Goal: Information Seeking & Learning: Learn about a topic

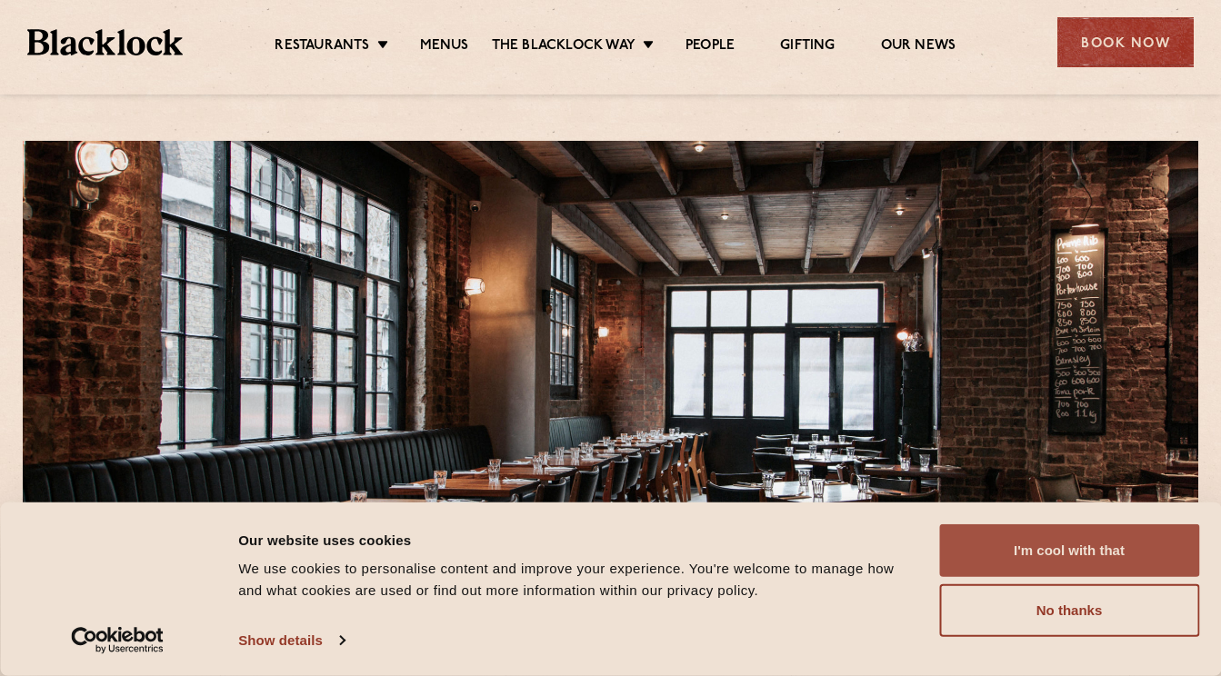
click at [1017, 563] on button "I'm cool with that" at bounding box center [1069, 551] width 260 height 53
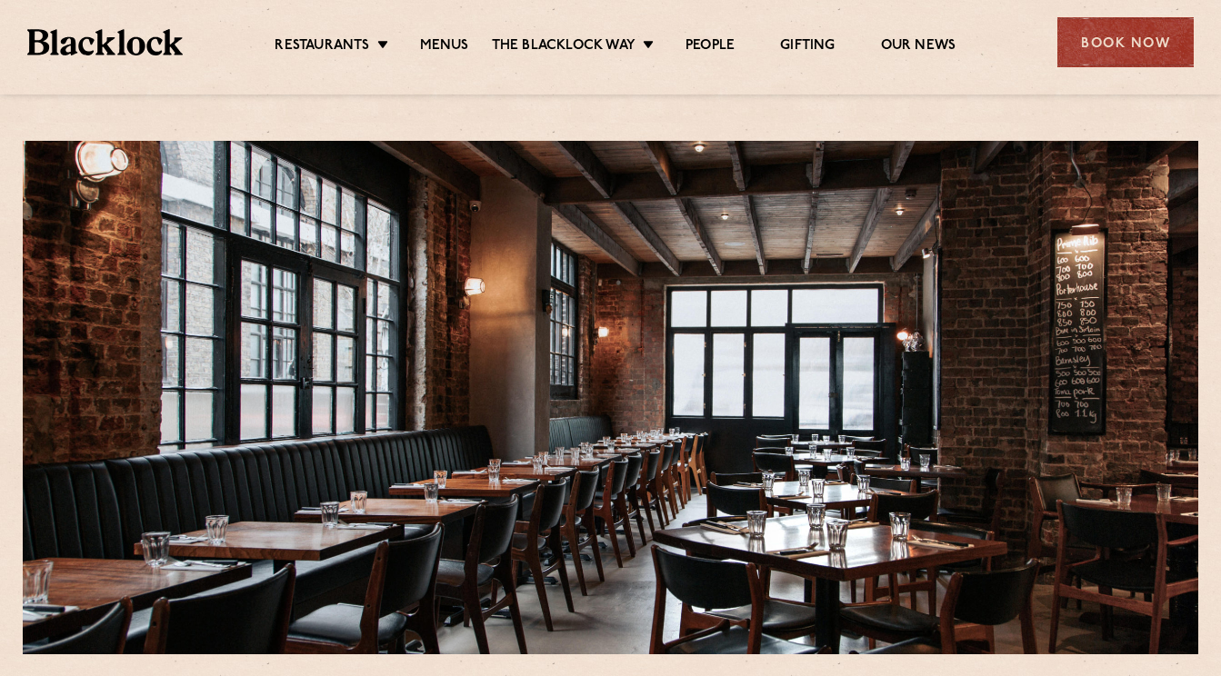
click at [444, 35] on ul "Restaurants Soho City Shoreditch Covent Garden Canary Wharf Manchester Birmingh…" at bounding box center [616, 42] width 866 height 29
click at [446, 45] on link "Menus" at bounding box center [444, 47] width 49 height 20
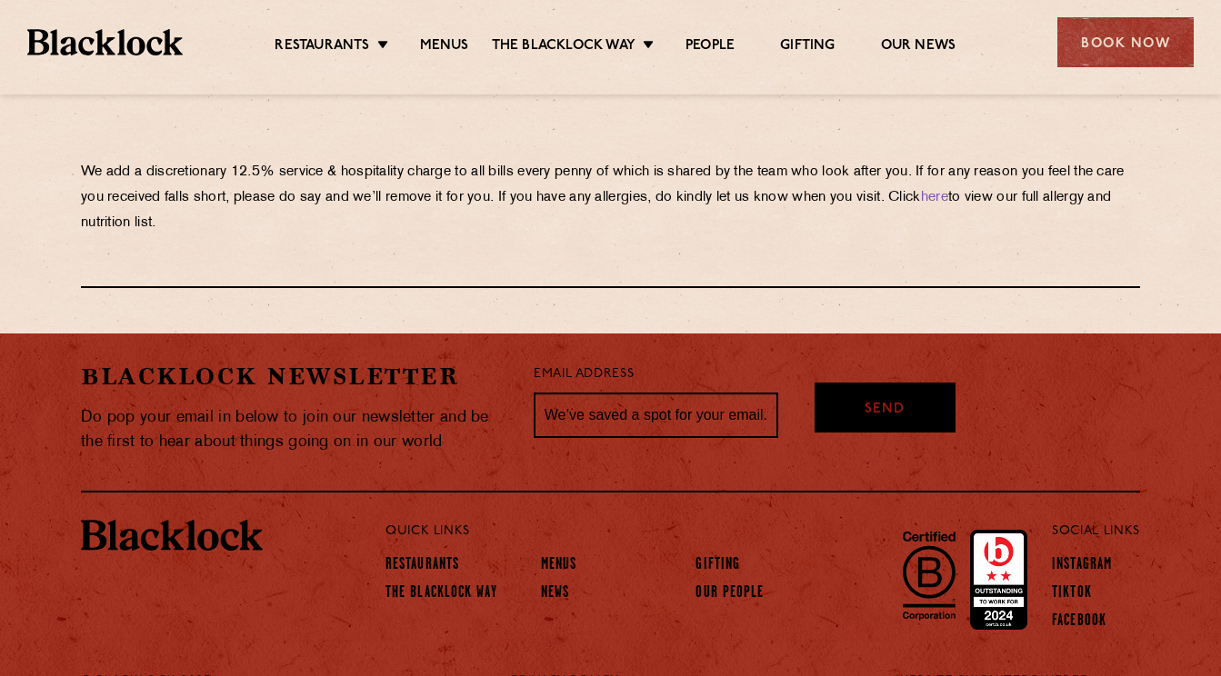
scroll to position [3247, 0]
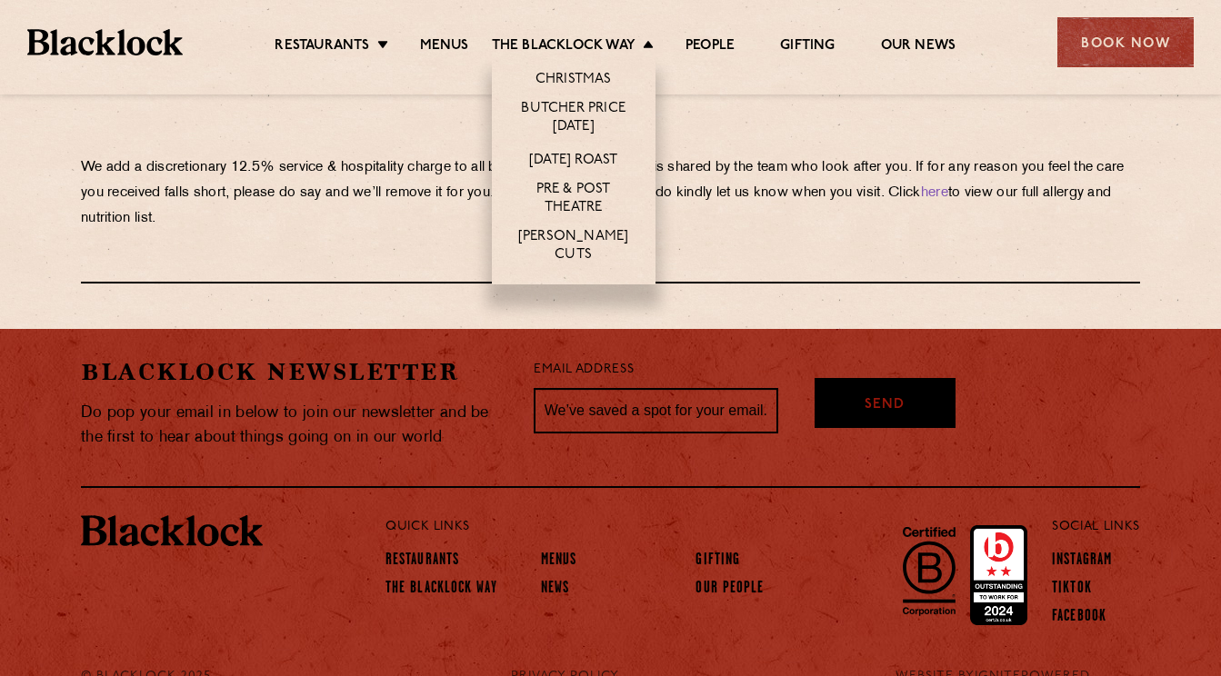
click at [581, 69] on li "Christmas" at bounding box center [574, 76] width 164 height 38
click at [576, 81] on link "Christmas" at bounding box center [573, 81] width 76 height 20
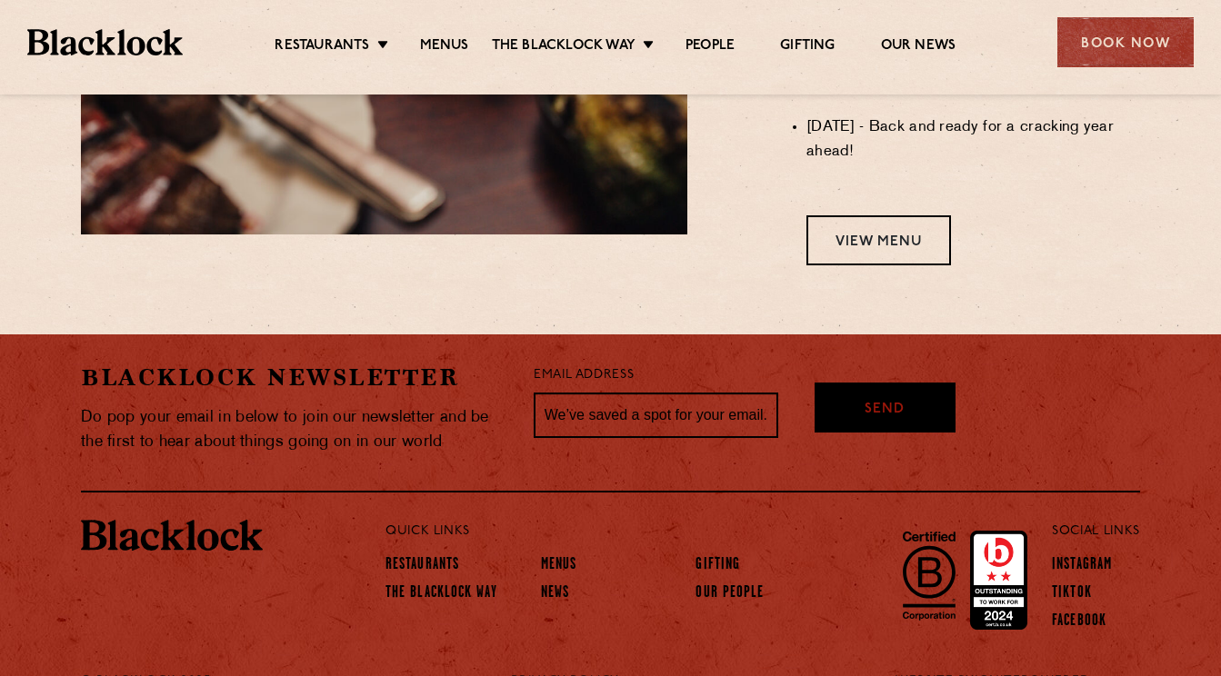
scroll to position [1678, 0]
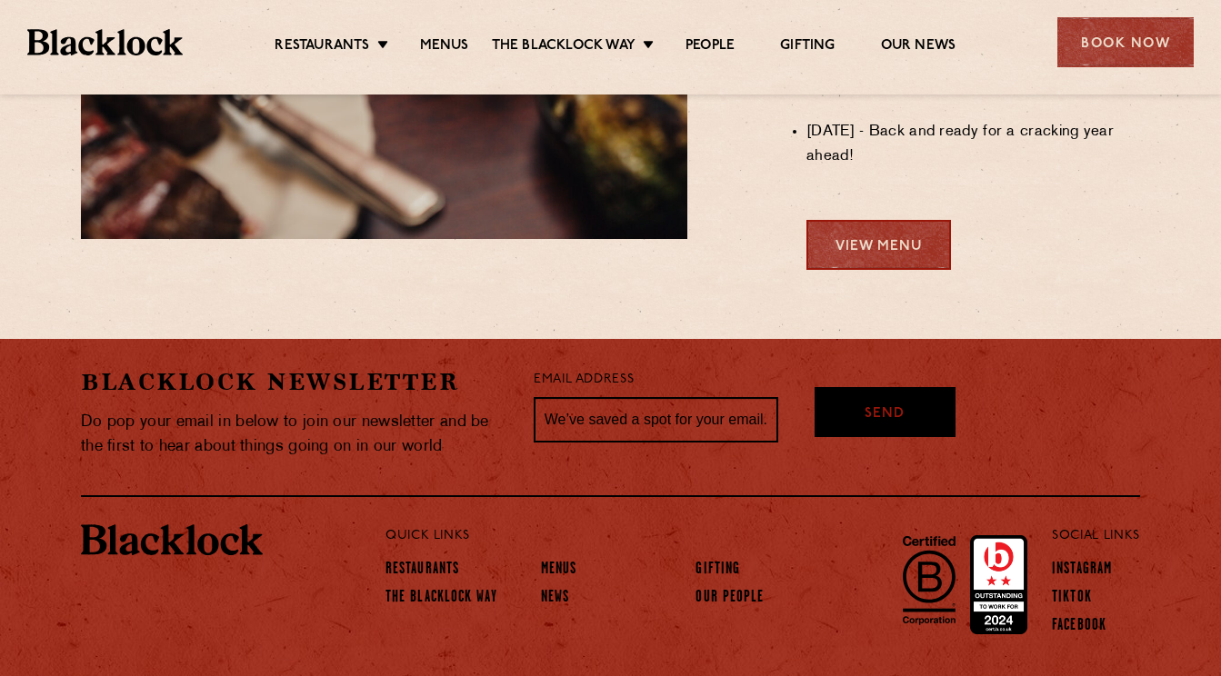
click at [909, 251] on link "View Menu" at bounding box center [878, 245] width 145 height 50
